Goal: Task Accomplishment & Management: Use online tool/utility

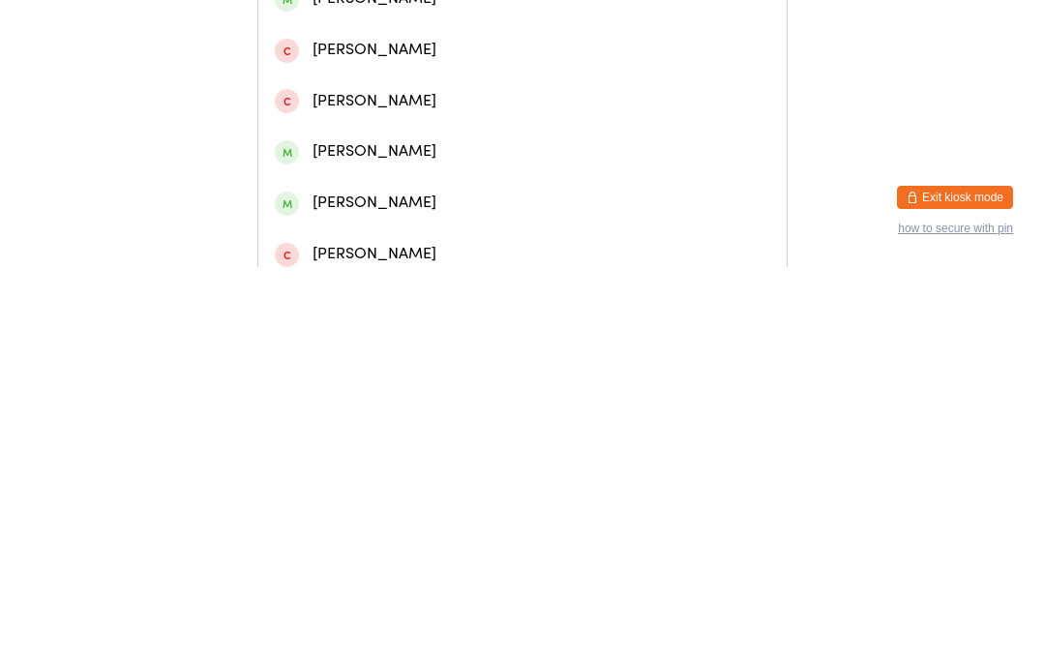
type input "Chase"
click at [384, 196] on div "[PERSON_NAME]" at bounding box center [522, 183] width 495 height 26
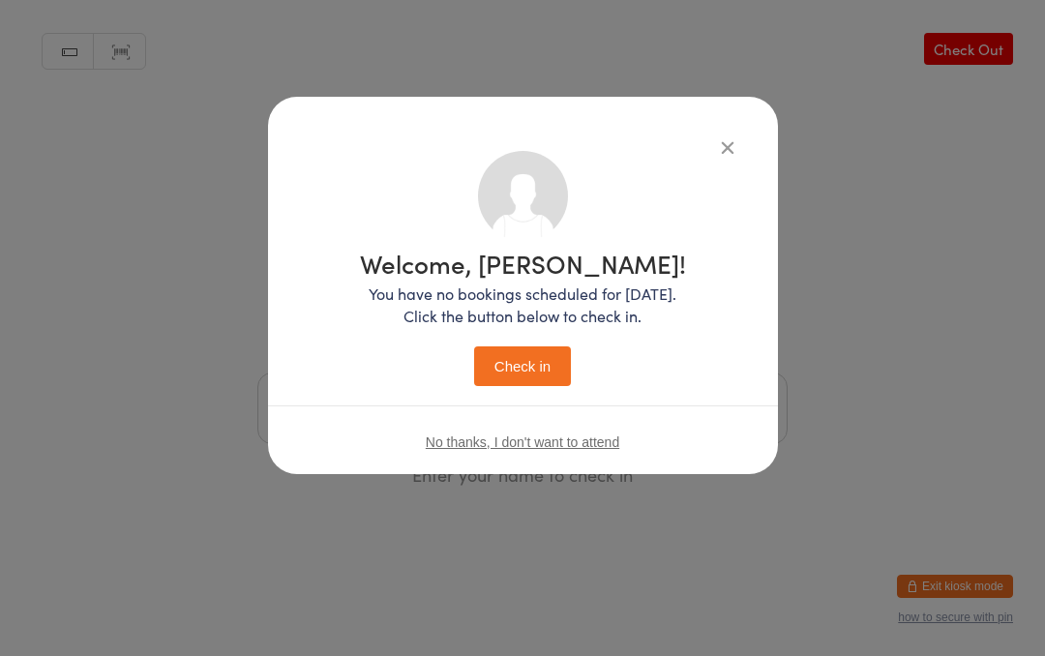
click at [529, 372] on button "Check in" at bounding box center [522, 366] width 97 height 40
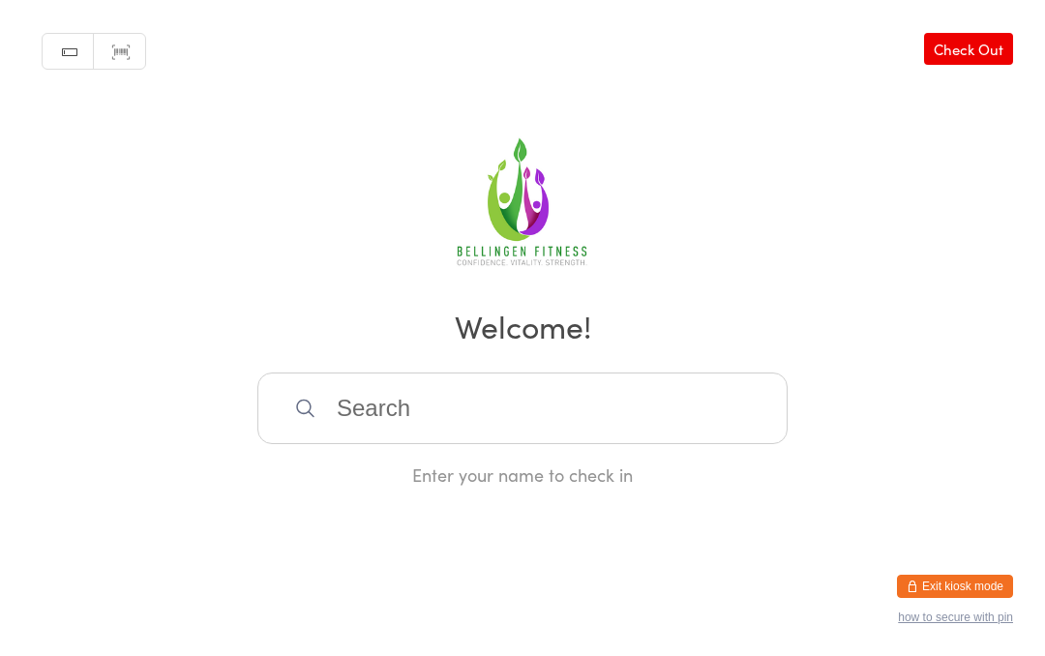
click at [575, 429] on input "search" at bounding box center [522, 408] width 530 height 72
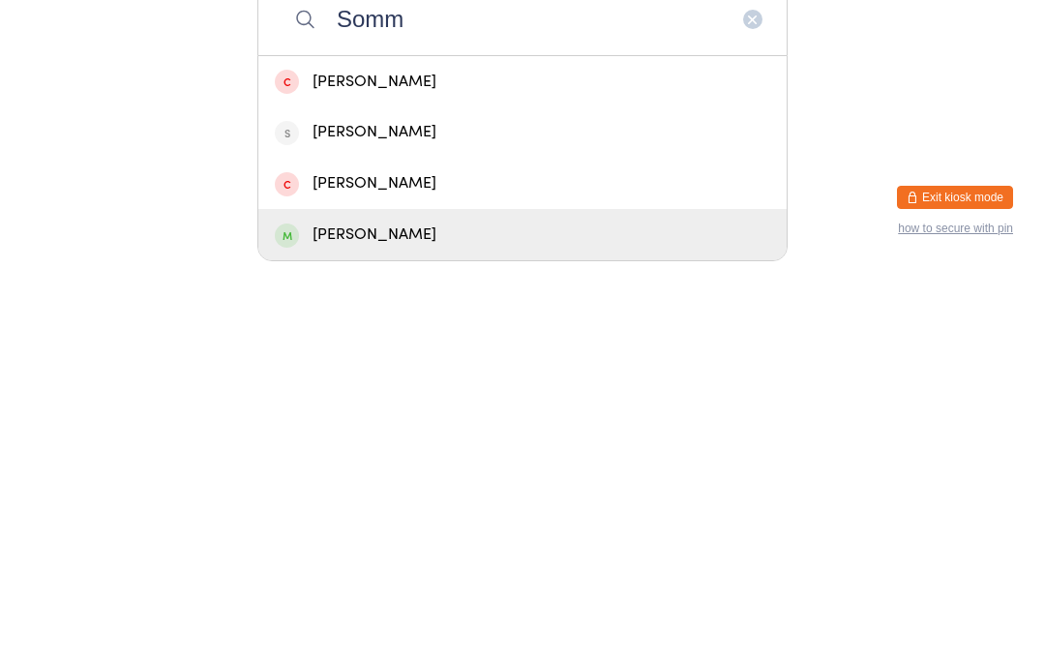
type input "Somm"
click at [472, 610] on div "[PERSON_NAME]" at bounding box center [522, 623] width 495 height 26
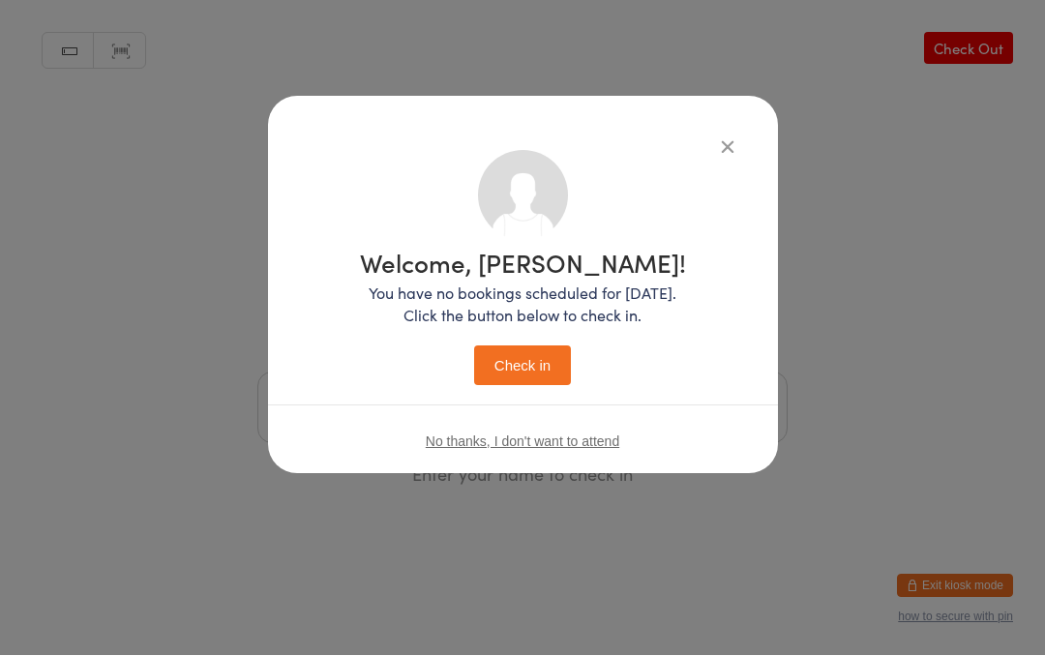
click at [518, 354] on button "Check in" at bounding box center [522, 366] width 97 height 40
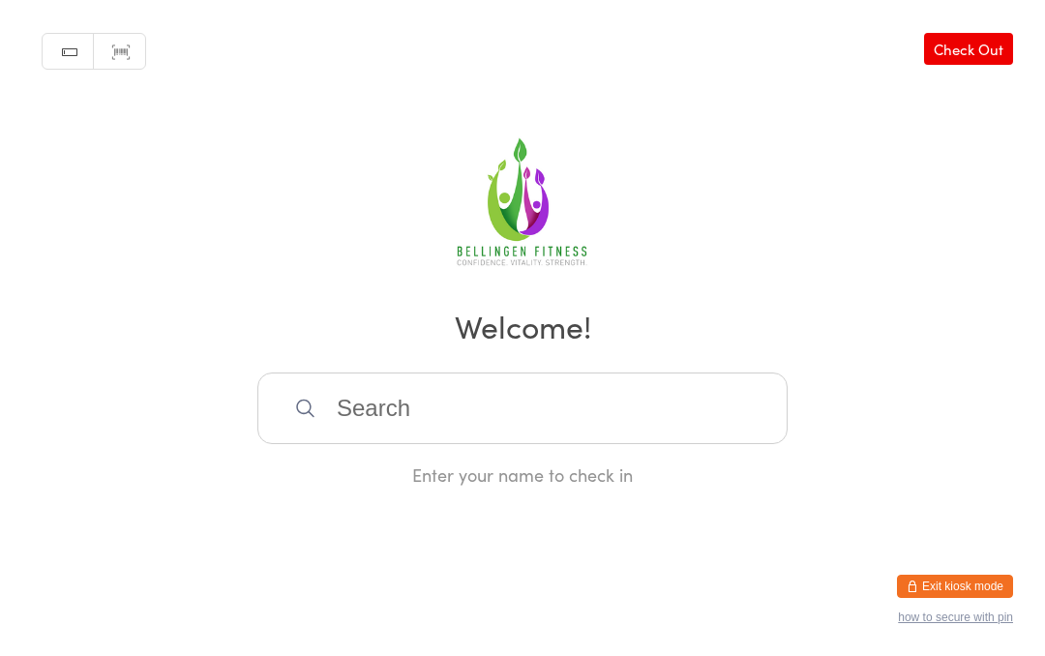
click at [351, 418] on input "search" at bounding box center [522, 408] width 530 height 72
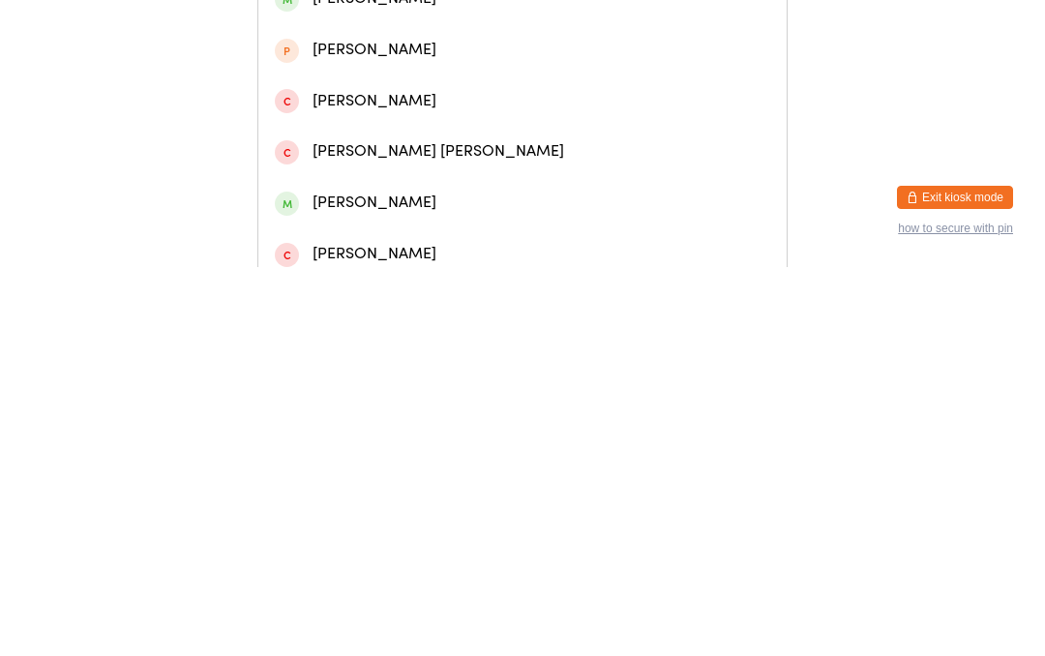
type input "[PERSON_NAME]"
click at [411, 145] on div "[PERSON_NAME]" at bounding box center [522, 132] width 495 height 26
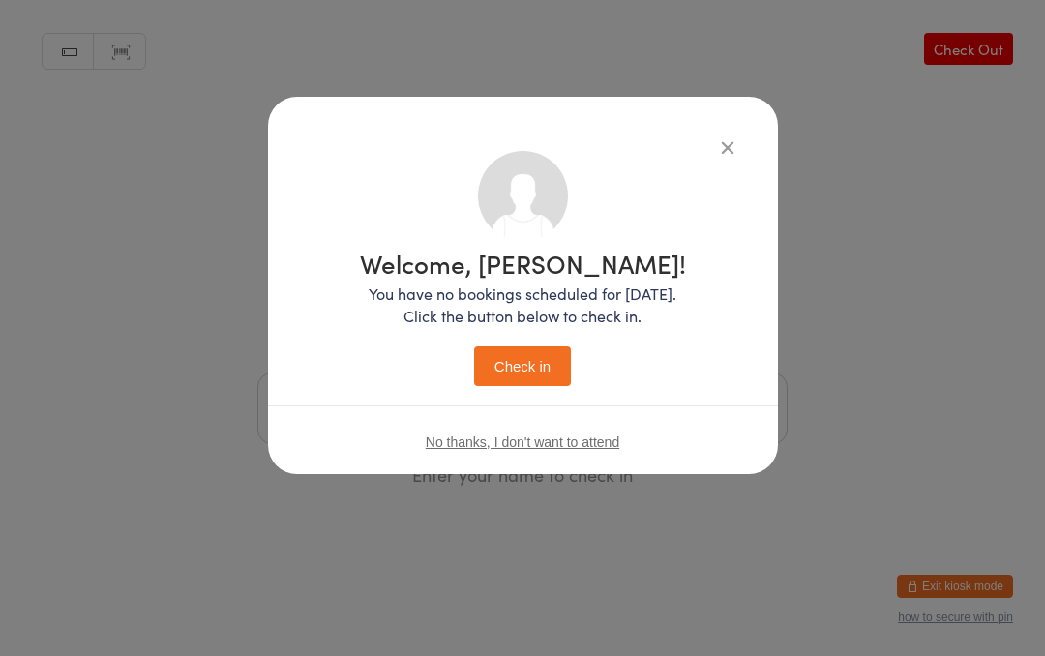
click at [538, 365] on button "Check in" at bounding box center [522, 366] width 97 height 40
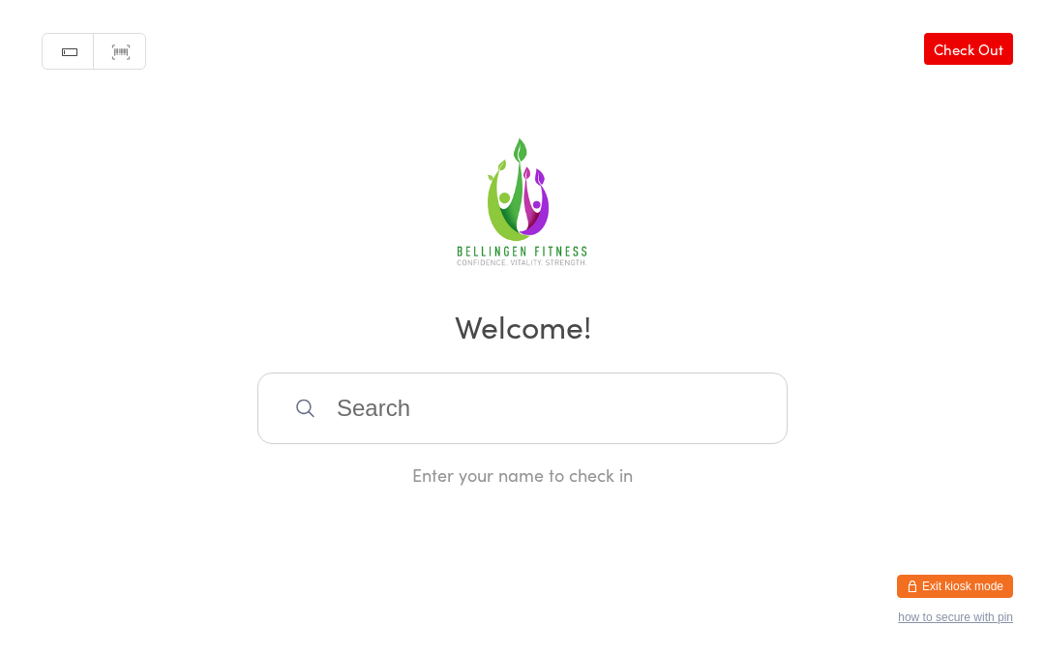
click at [475, 413] on input "search" at bounding box center [522, 408] width 530 height 72
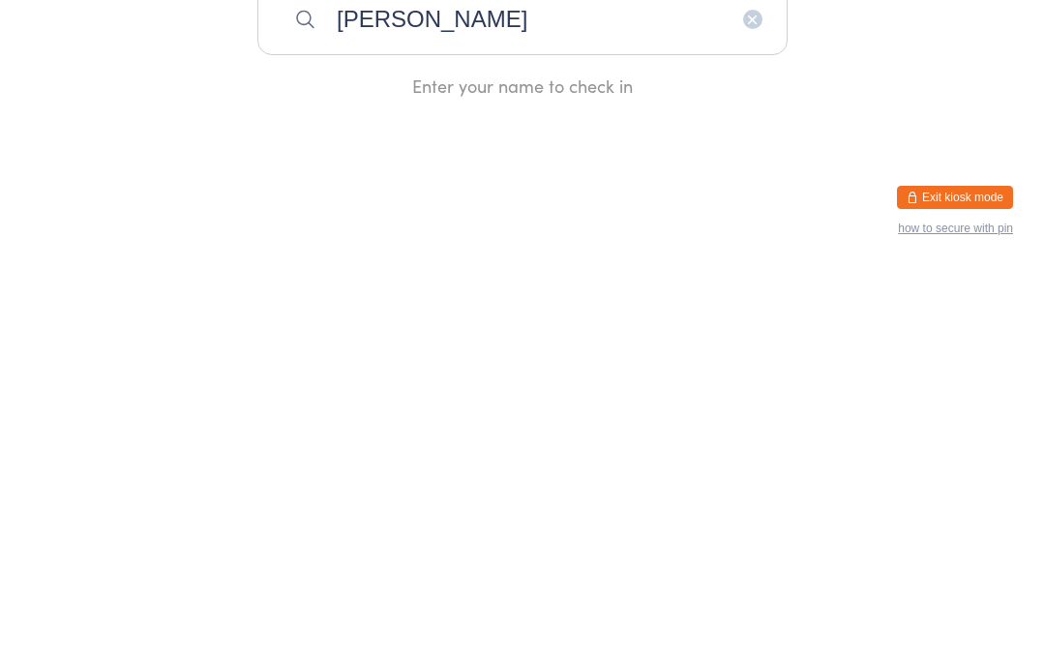
type input "[PERSON_NAME]"
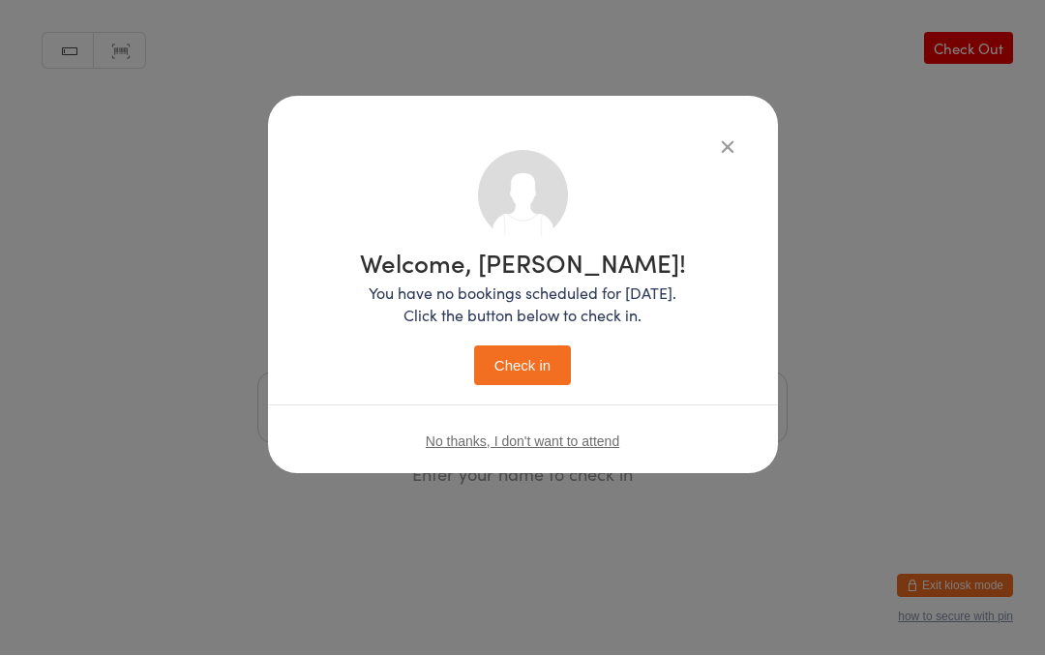
click at [522, 369] on button "Check in" at bounding box center [522, 366] width 97 height 40
